Goal: Task Accomplishment & Management: Manage account settings

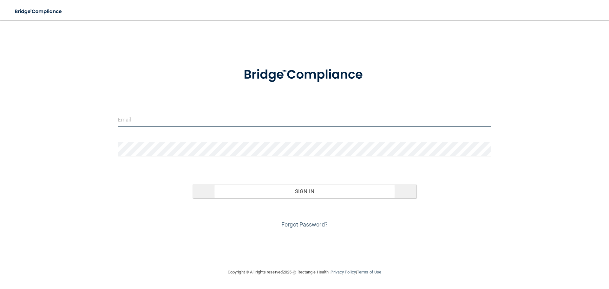
type input "[PERSON_NAME][EMAIL_ADDRESS][DOMAIN_NAME]"
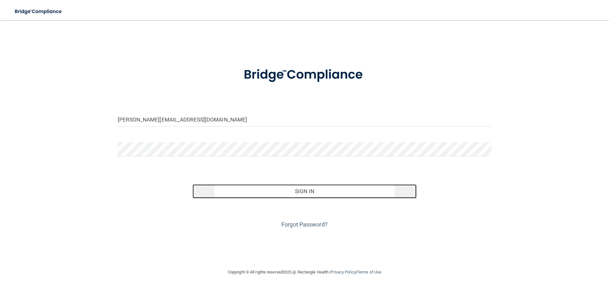
click at [342, 193] on button "Sign In" at bounding box center [305, 191] width 224 height 14
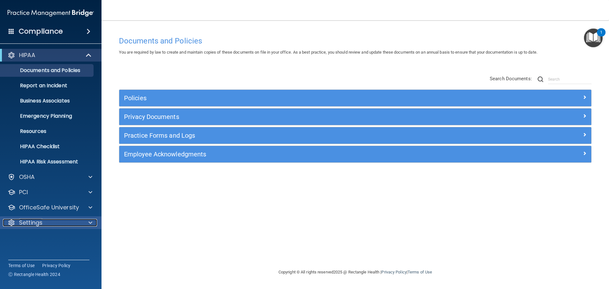
click at [55, 226] on div "Settings" at bounding box center [42, 223] width 79 height 8
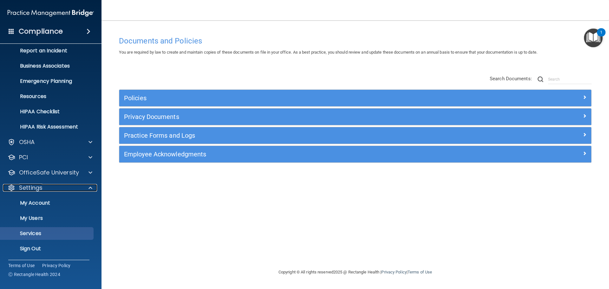
scroll to position [35, 0]
click at [49, 215] on p "My Users" at bounding box center [47, 218] width 87 height 6
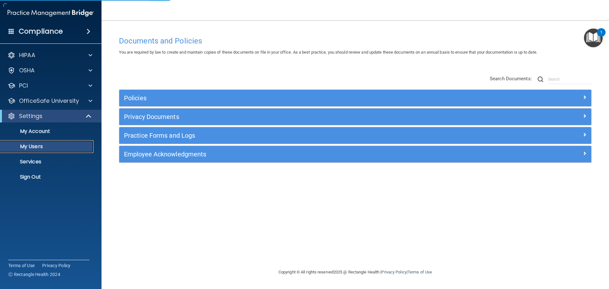
select select "20"
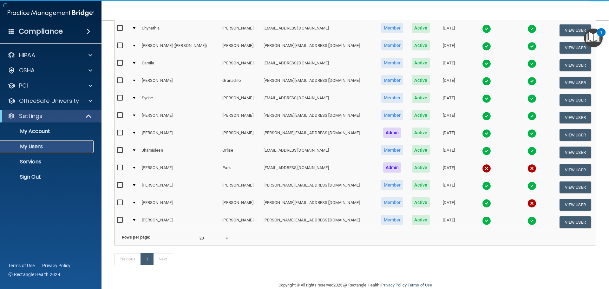
scroll to position [95, 0]
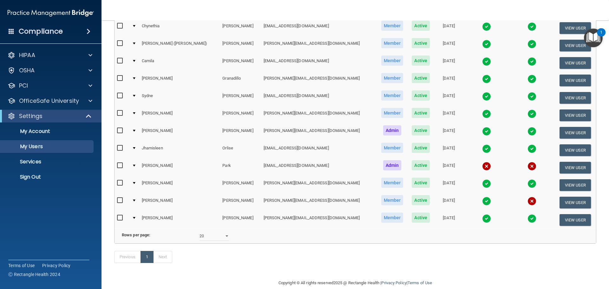
click at [482, 201] on img at bounding box center [486, 201] width 9 height 9
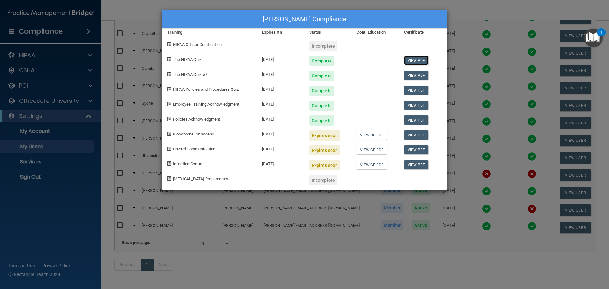
click at [422, 60] on link "View PDF" at bounding box center [416, 60] width 24 height 9
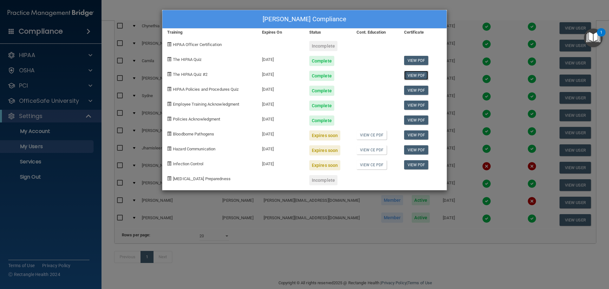
click at [411, 75] on link "View PDF" at bounding box center [416, 75] width 24 height 9
click at [414, 86] on link "View PDF" at bounding box center [416, 90] width 24 height 9
click at [411, 104] on link "View PDF" at bounding box center [416, 105] width 24 height 9
click at [418, 120] on link "View PDF" at bounding box center [416, 119] width 24 height 9
click at [469, 7] on div "[PERSON_NAME] Compliance Training Expires On Status Cont. Education Certificate…" at bounding box center [304, 144] width 609 height 289
